Goal: Task Accomplishment & Management: Complete application form

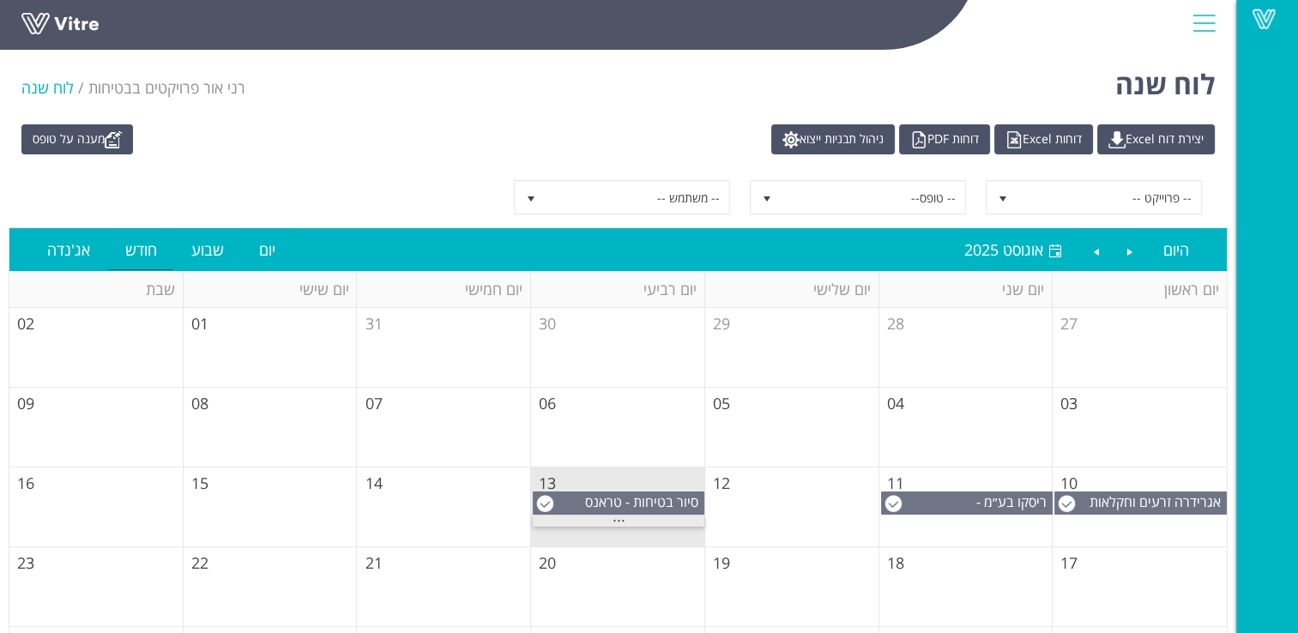
click at [618, 516] on div "..." at bounding box center [619, 521] width 172 height 11
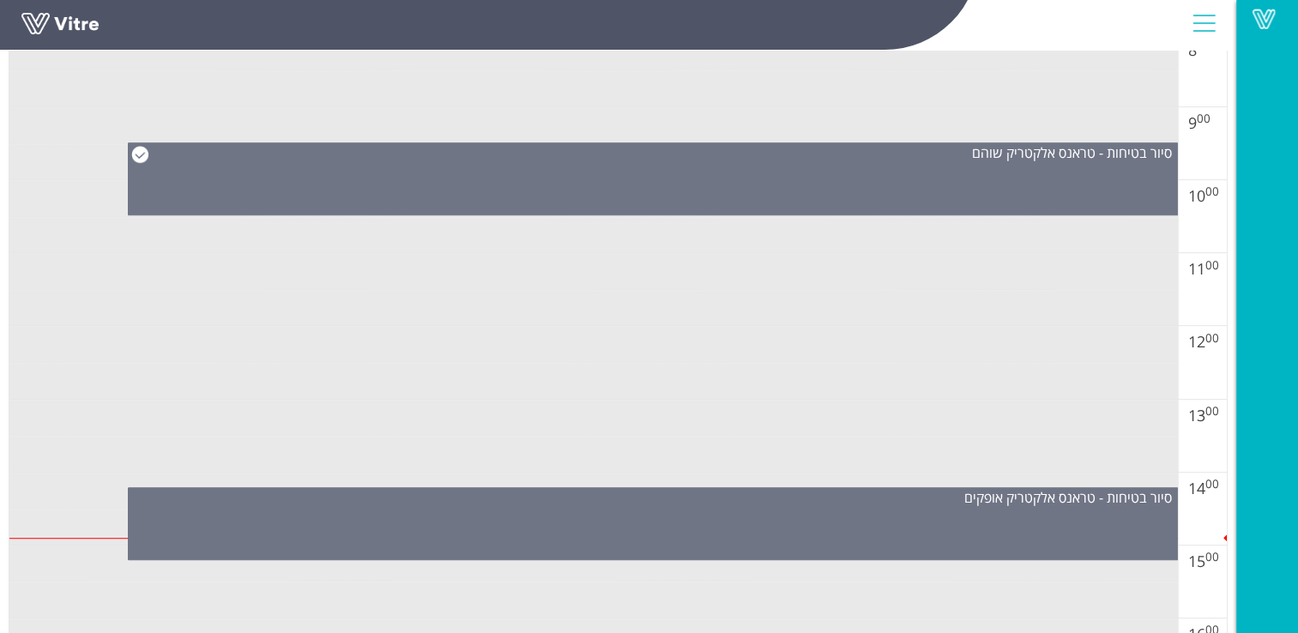
scroll to position [1029, 0]
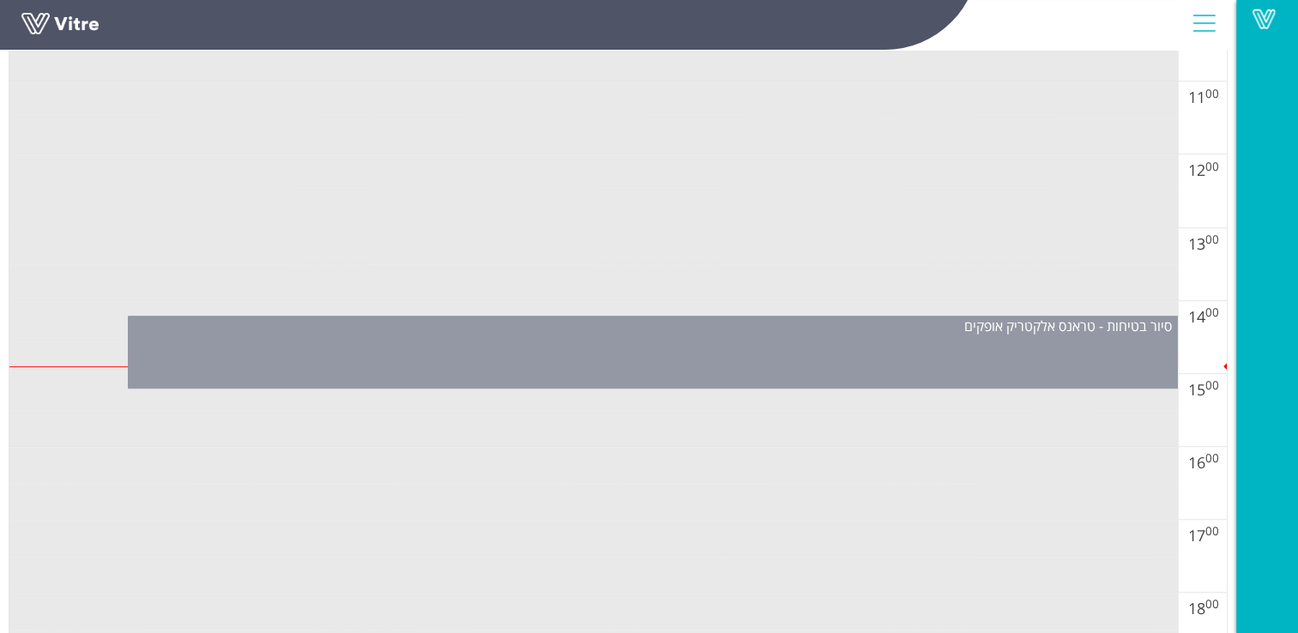
click at [797, 353] on div "סיור בטיחות - טראנס אלקטריק אופקים" at bounding box center [653, 352] width 1050 height 73
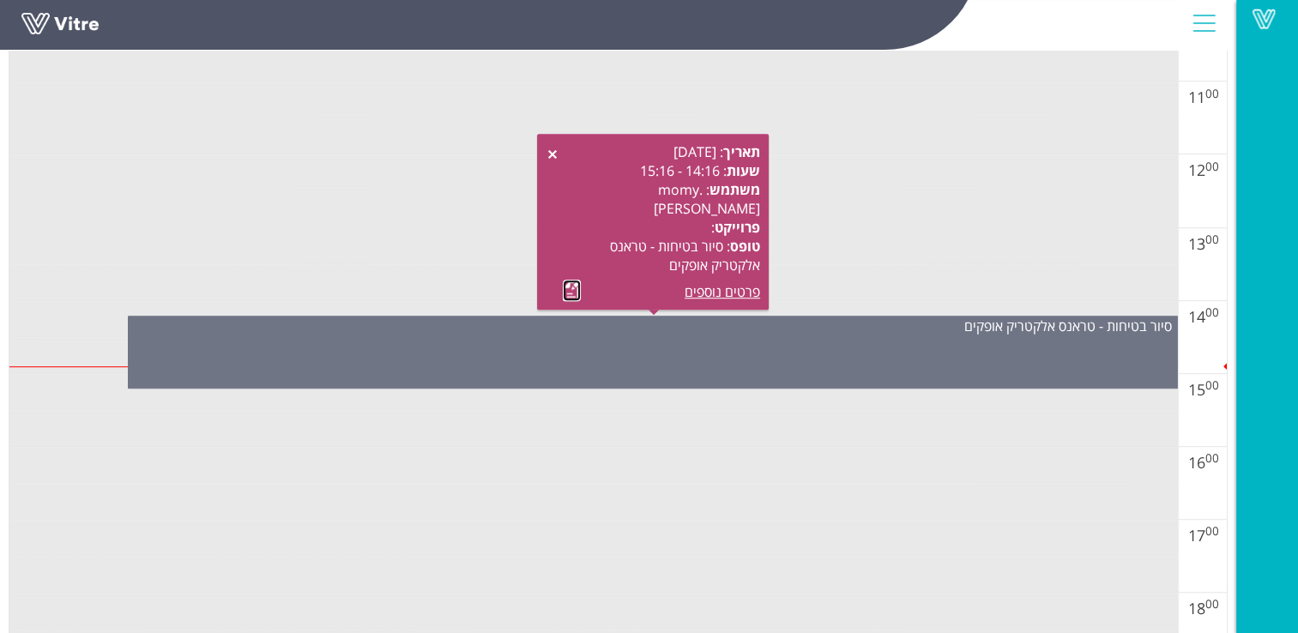
click at [575, 291] on link at bounding box center [572, 290] width 18 height 21
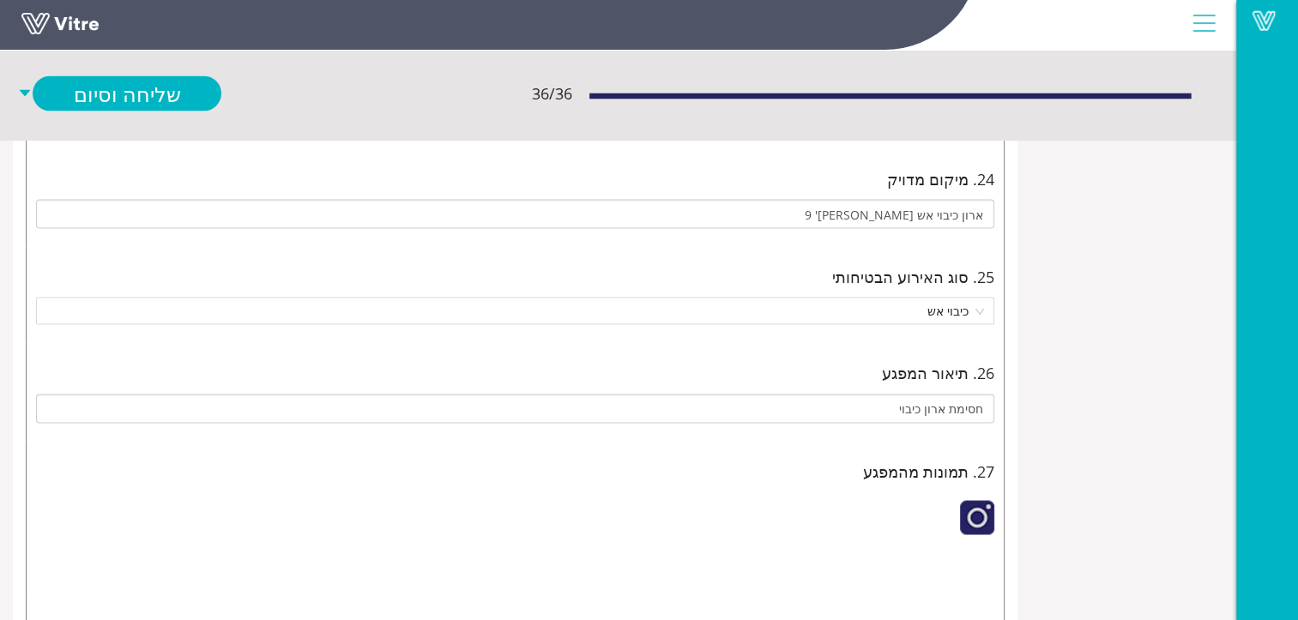
scroll to position [3088, 0]
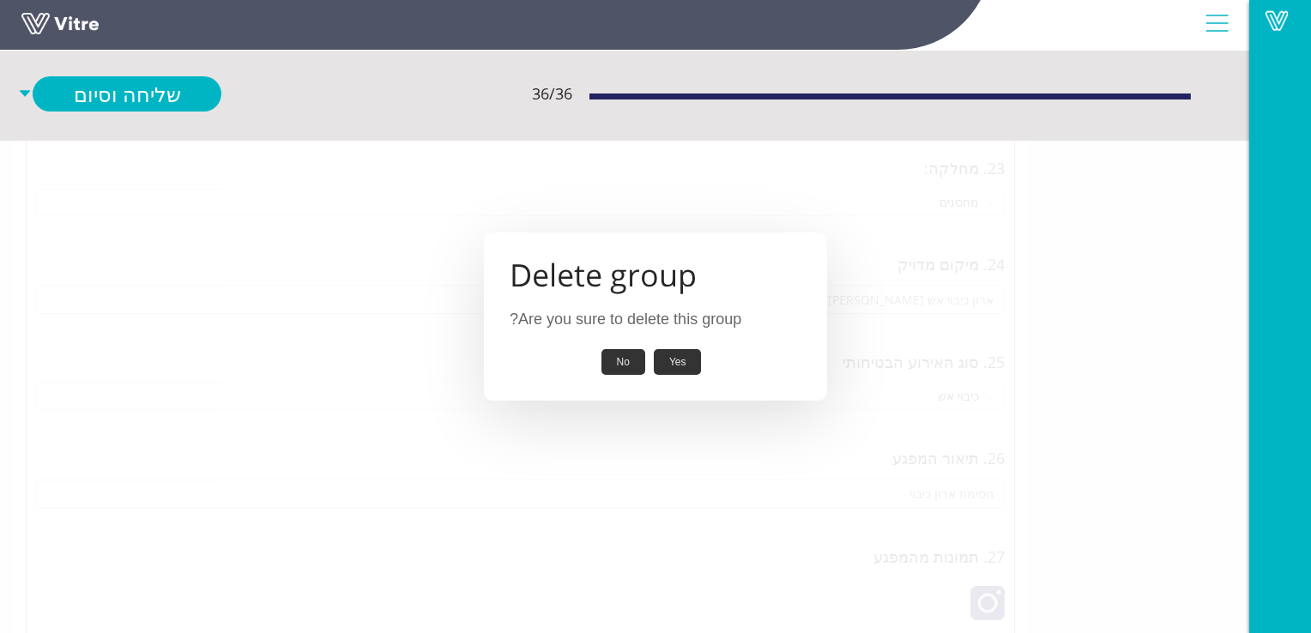
click at [685, 359] on button "Yes" at bounding box center [678, 362] width 48 height 27
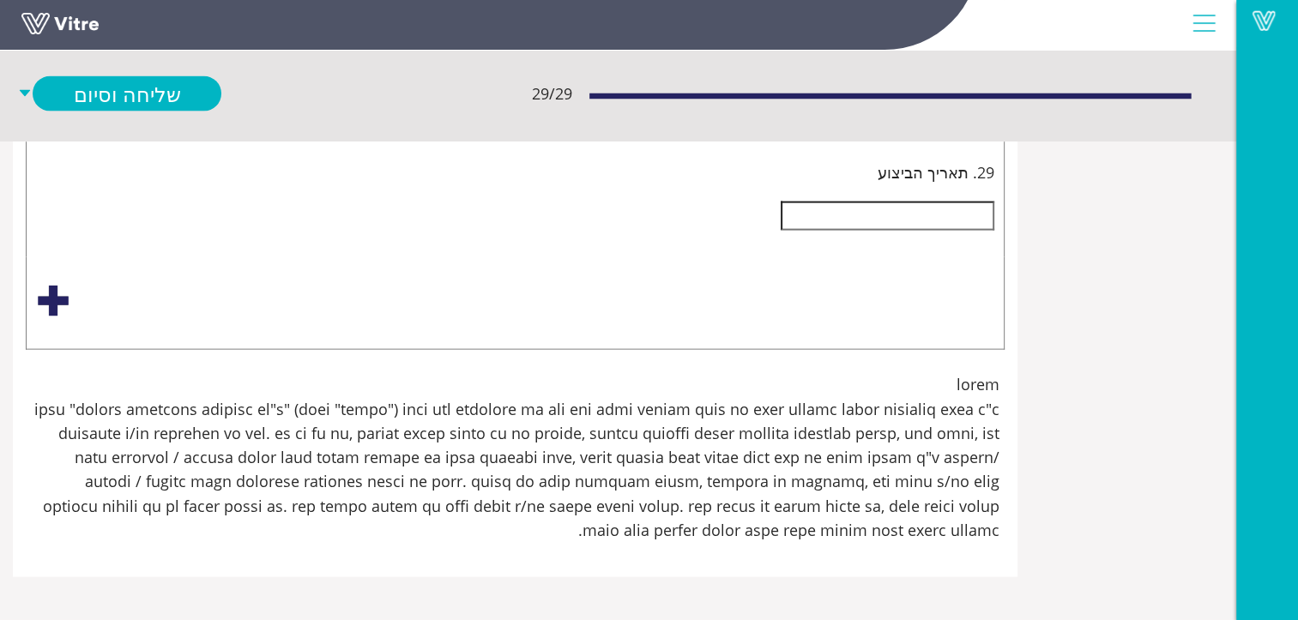
scroll to position [14283, 0]
click at [892, 231] on input "text" at bounding box center [888, 216] width 214 height 29
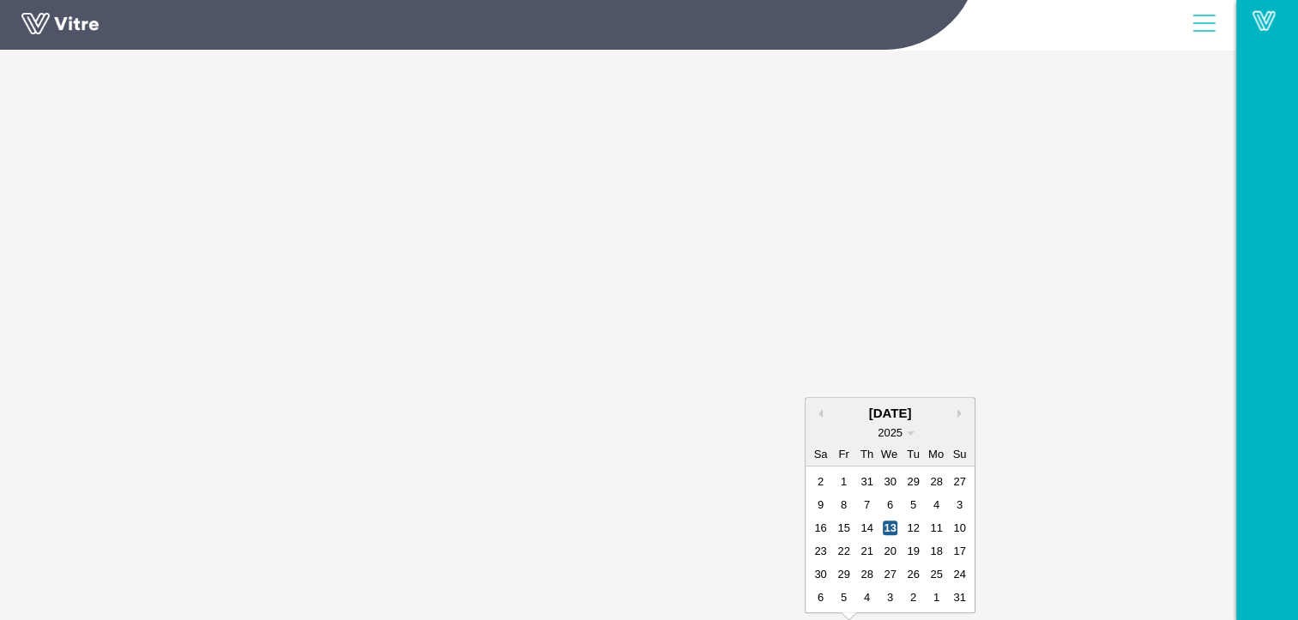
click at [889, 521] on div "13" at bounding box center [890, 528] width 15 height 15
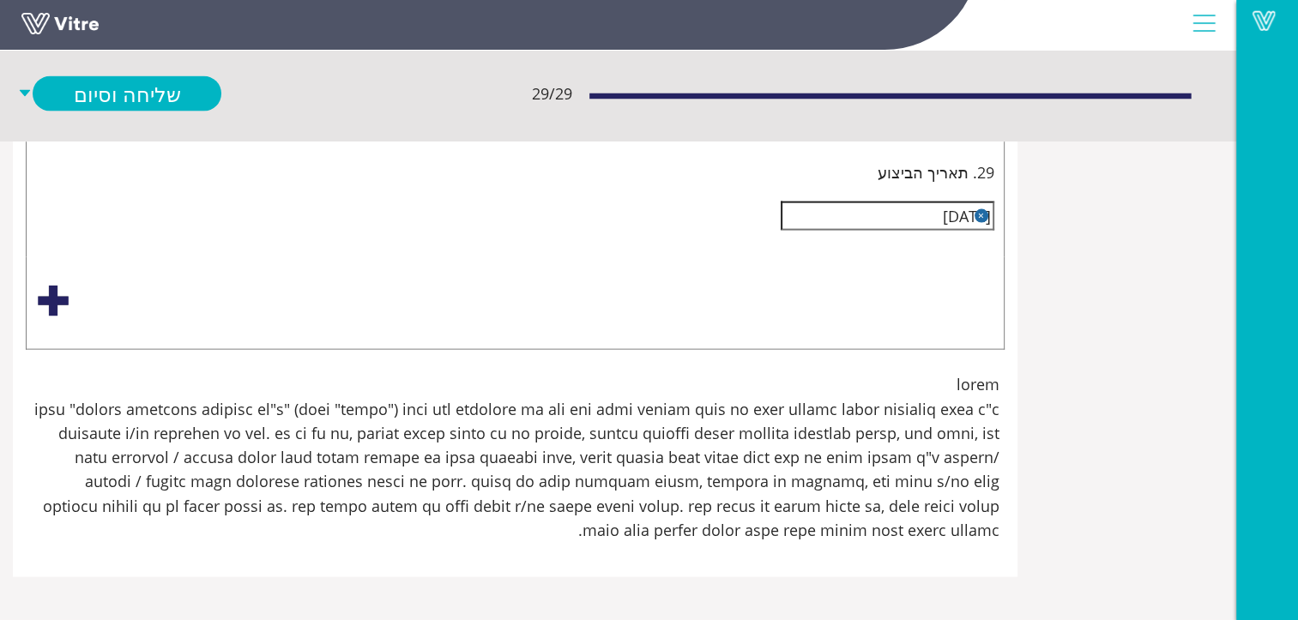
type input "פס מתכת גבוהה.עובדים נתקלים בפס"
type input "[DATE]"
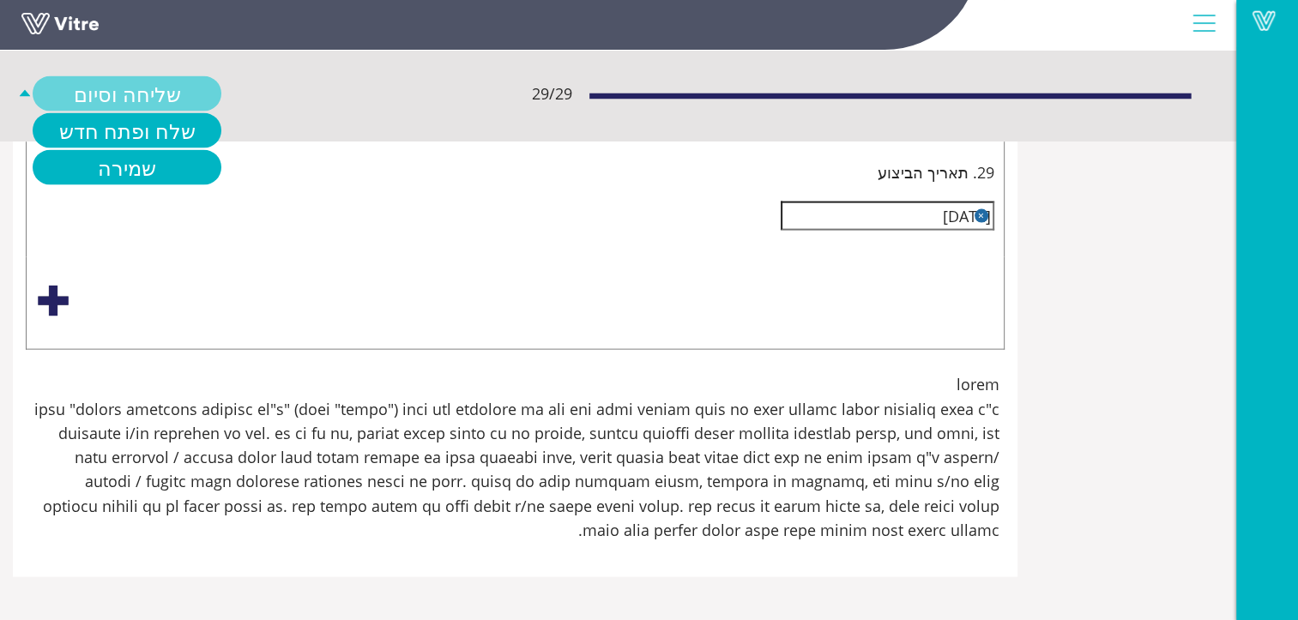
click at [136, 92] on link "שליחה וסיום" at bounding box center [127, 93] width 189 height 35
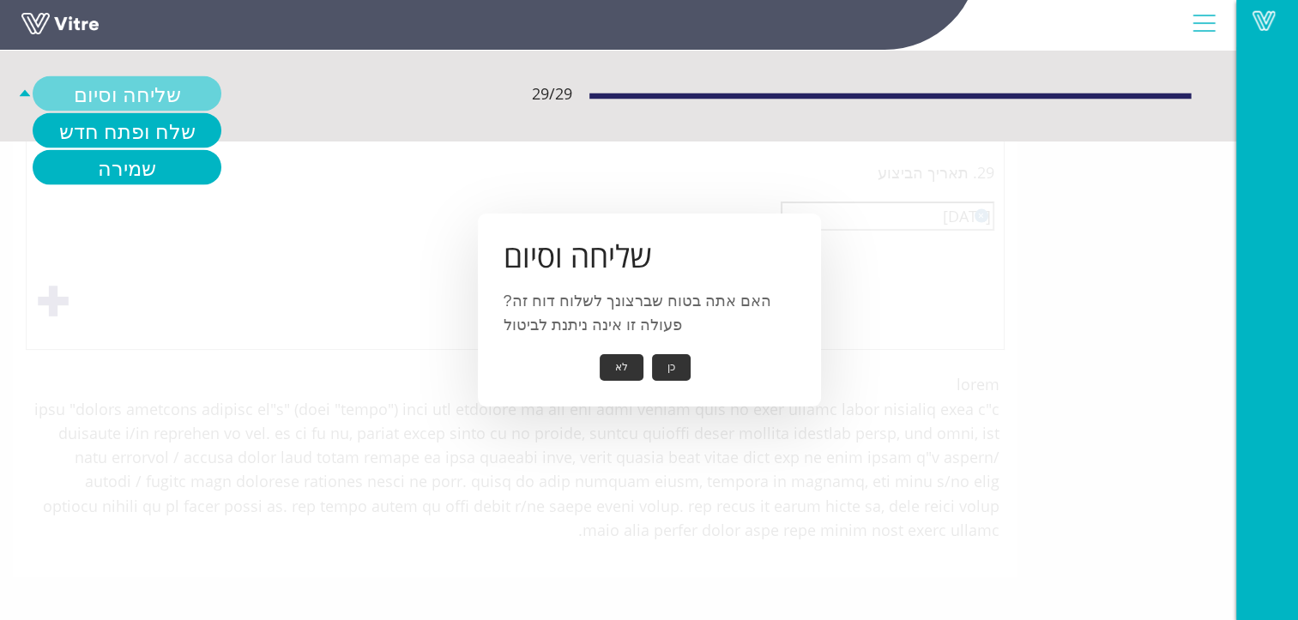
scroll to position [14528, 0]
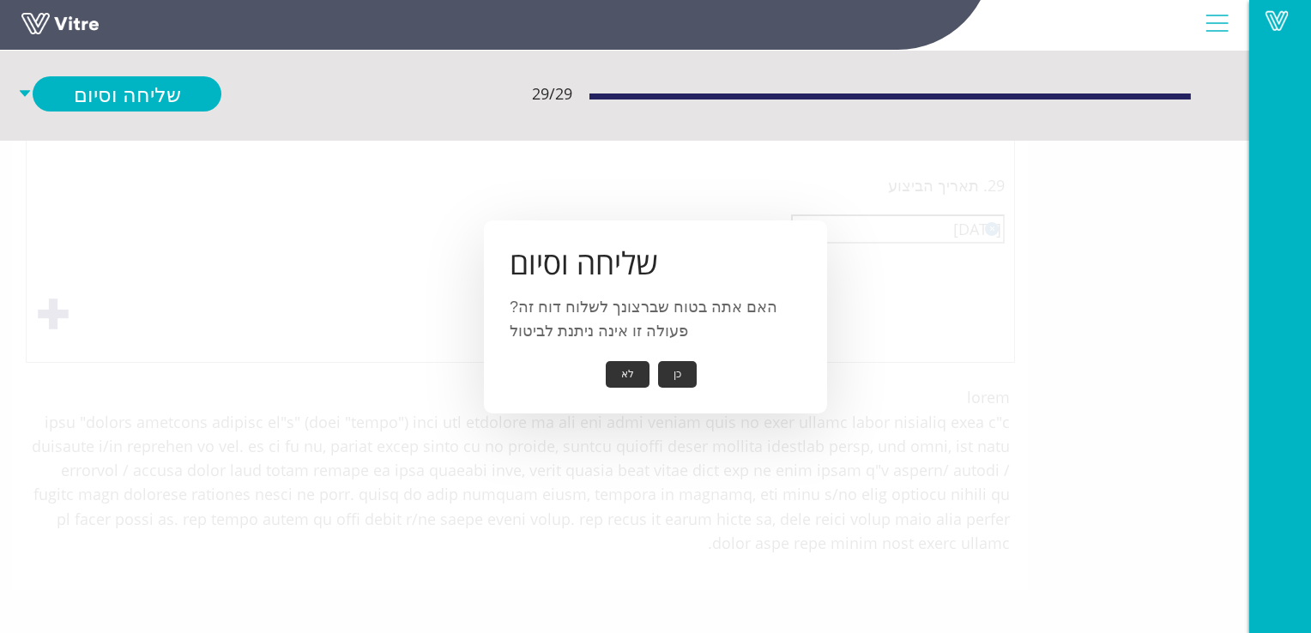
click at [676, 376] on button "כן" at bounding box center [677, 374] width 39 height 27
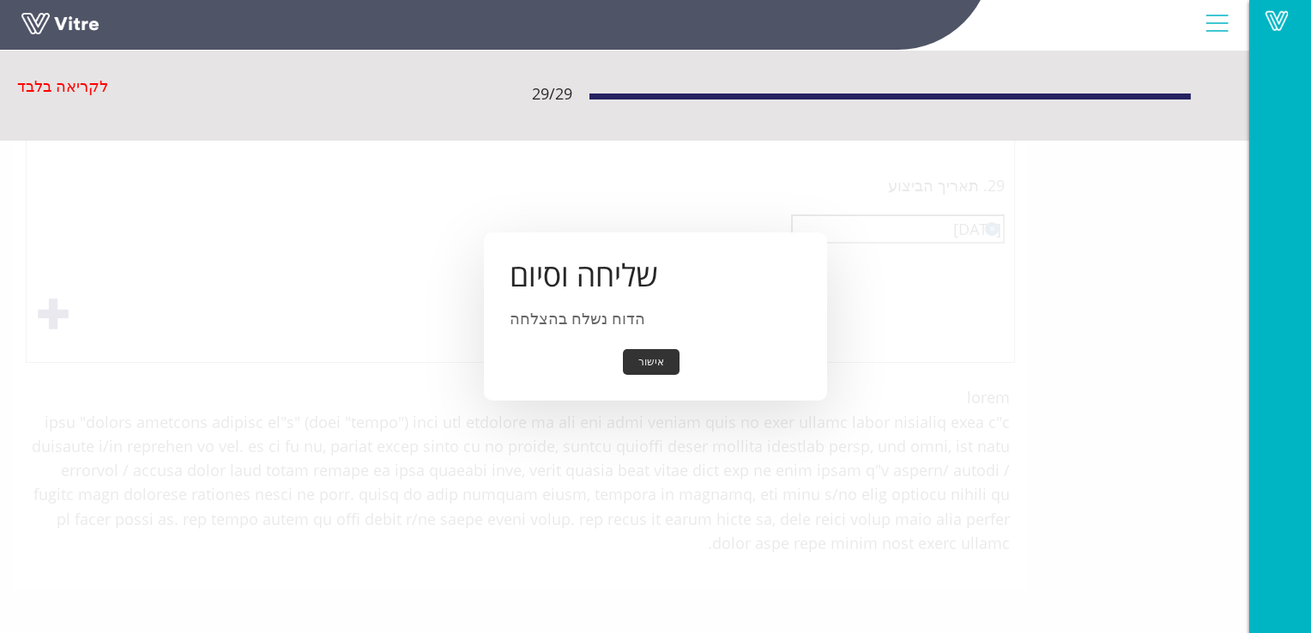
click at [645, 357] on button "אישור" at bounding box center [651, 362] width 57 height 27
